Goal: Contribute content

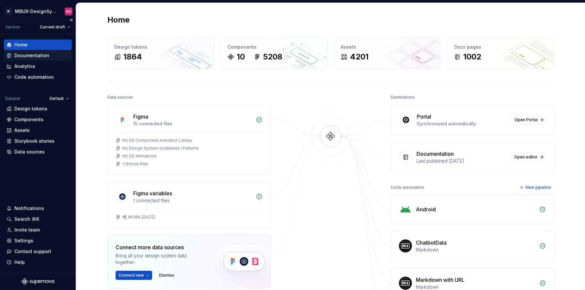
click at [24, 57] on div "Documentation" at bounding box center [31, 55] width 35 height 7
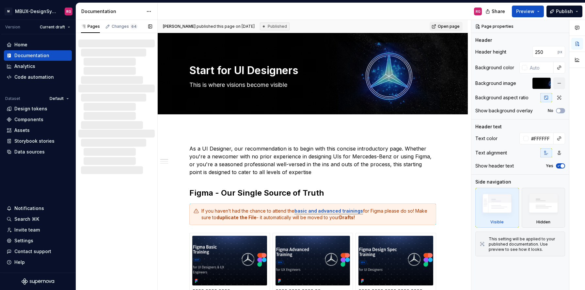
click at [111, 74] on div at bounding box center [119, 71] width 71 height 8
type textarea "*"
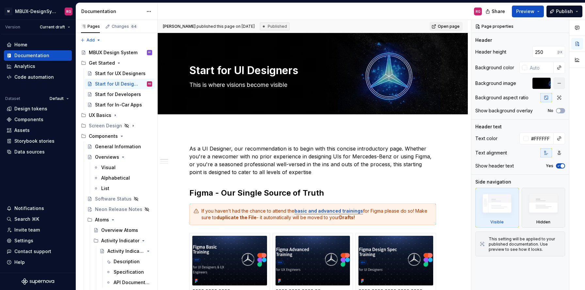
type textarea "*"
